Goal: Information Seeking & Learning: Learn about a topic

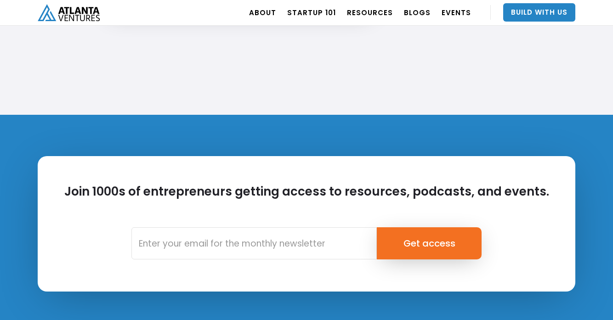
scroll to position [2012, 0]
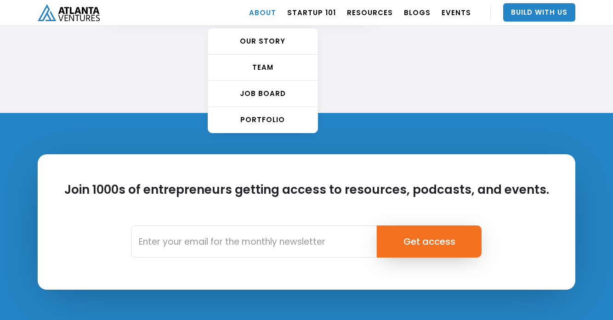
click at [274, 8] on link "ABOUT" at bounding box center [262, 13] width 27 height 26
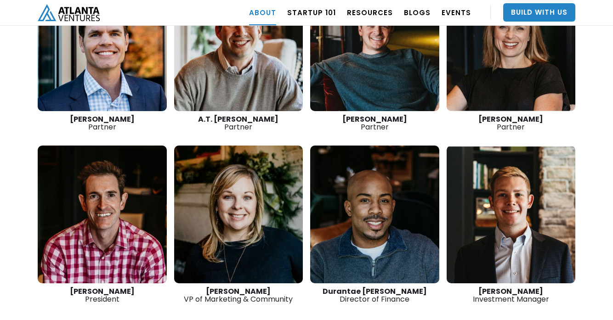
scroll to position [1396, 0]
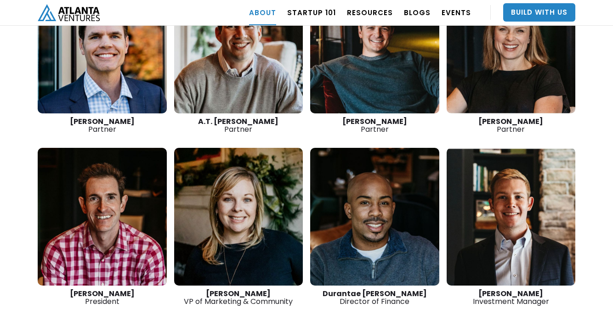
click at [380, 65] on link at bounding box center [374, 45] width 129 height 138
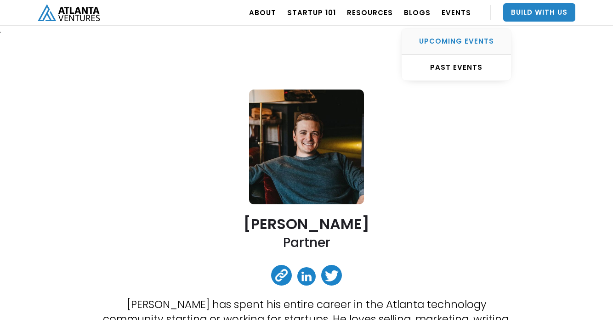
click at [448, 41] on div "UPCOMING EVENTS" at bounding box center [456, 41] width 109 height 9
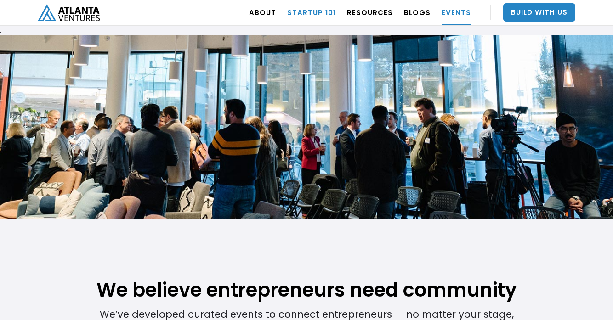
click at [323, 12] on link "Startup 101" at bounding box center [311, 13] width 49 height 26
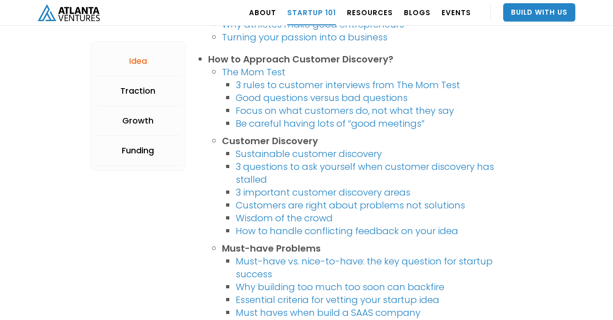
scroll to position [307, 0]
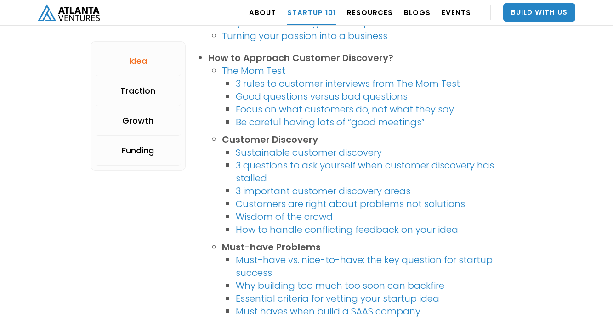
click at [257, 70] on link "The Mom Test" at bounding box center [253, 70] width 63 height 13
